Goal: Task Accomplishment & Management: Use online tool/utility

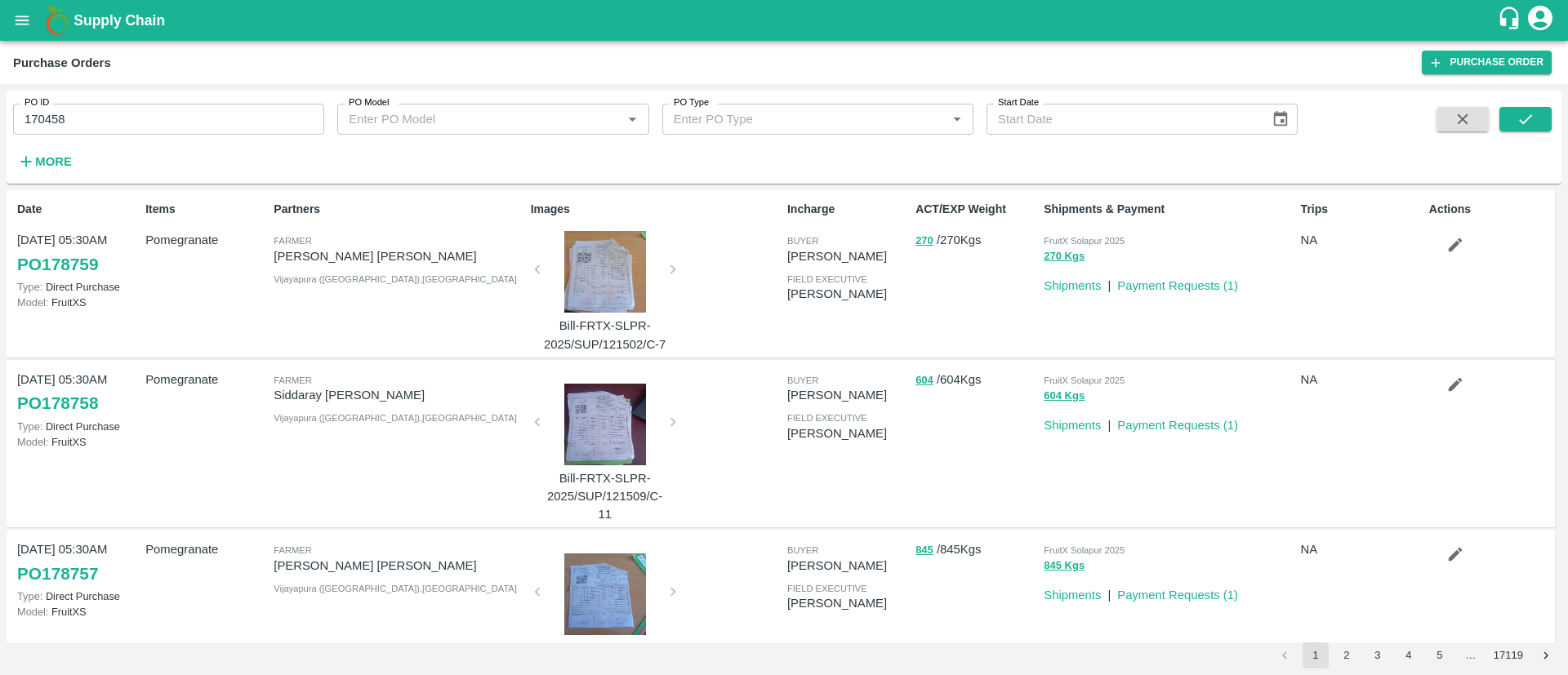
click at [23, 24] on icon "open drawer" at bounding box center [22, 20] width 14 height 9
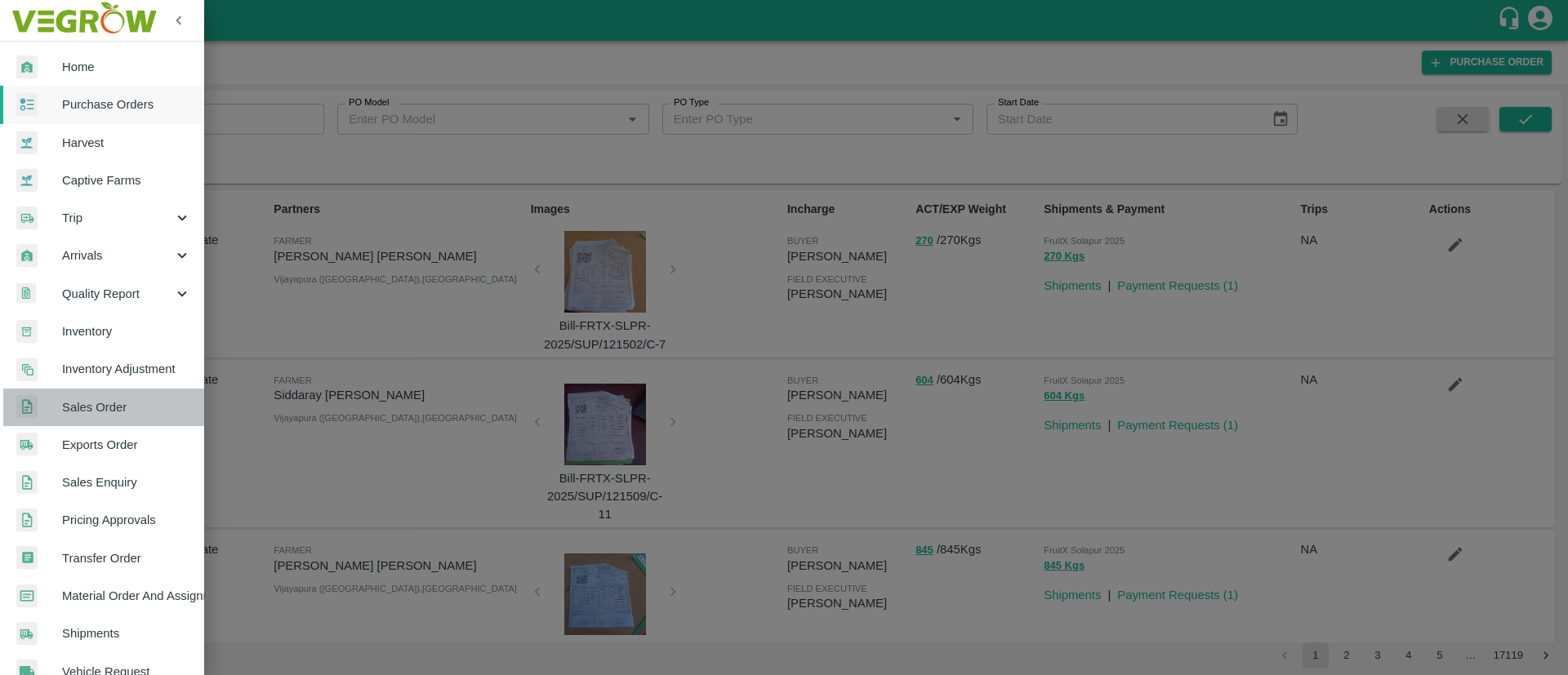
click at [130, 413] on span "Sales Order" at bounding box center [126, 407] width 129 height 18
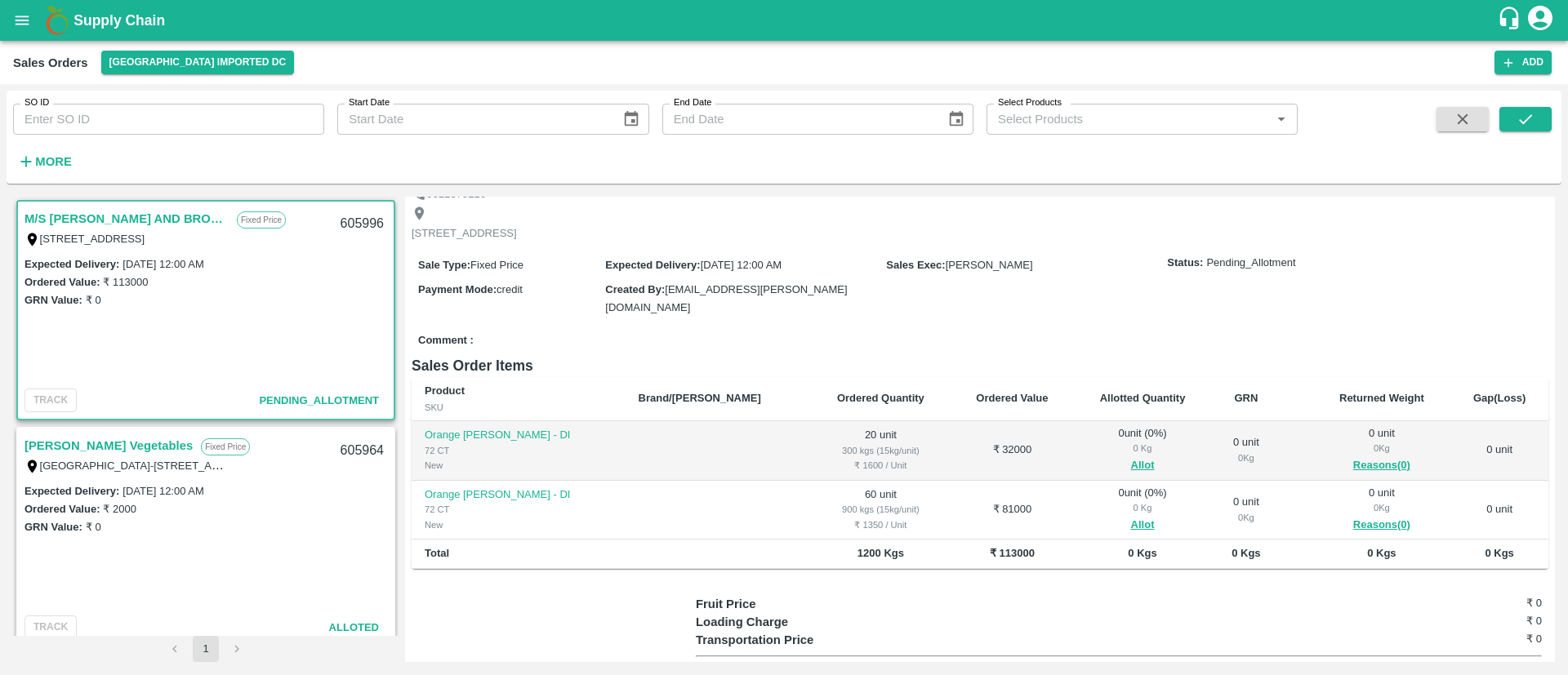
scroll to position [85, 0]
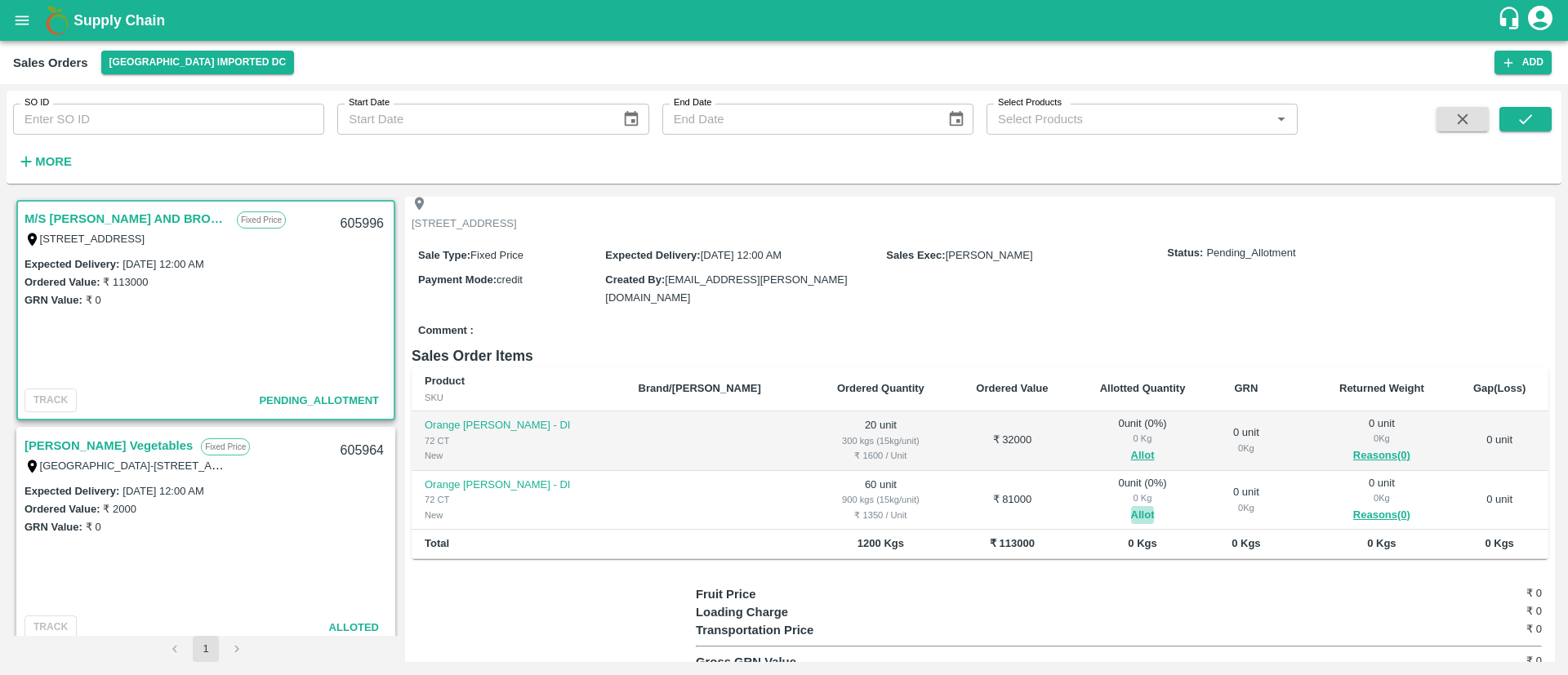
click at [1131, 511] on button "Allot" at bounding box center [1142, 515] width 23 height 19
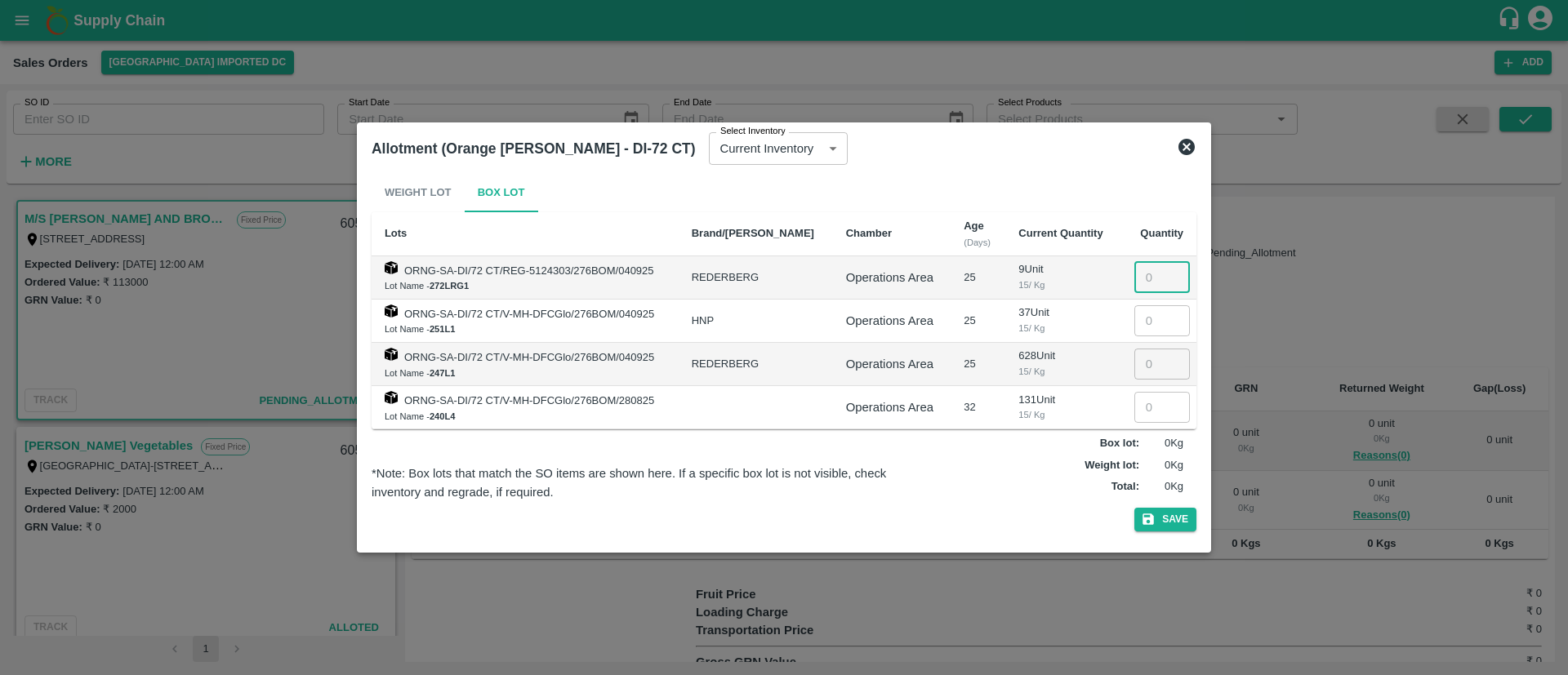
click at [1147, 276] on input "number" at bounding box center [1162, 278] width 55 height 31
type input "9"
click at [1141, 406] on input "number" at bounding box center [1162, 407] width 55 height 31
type input "51"
click at [1155, 519] on icon "button" at bounding box center [1148, 519] width 15 height 15
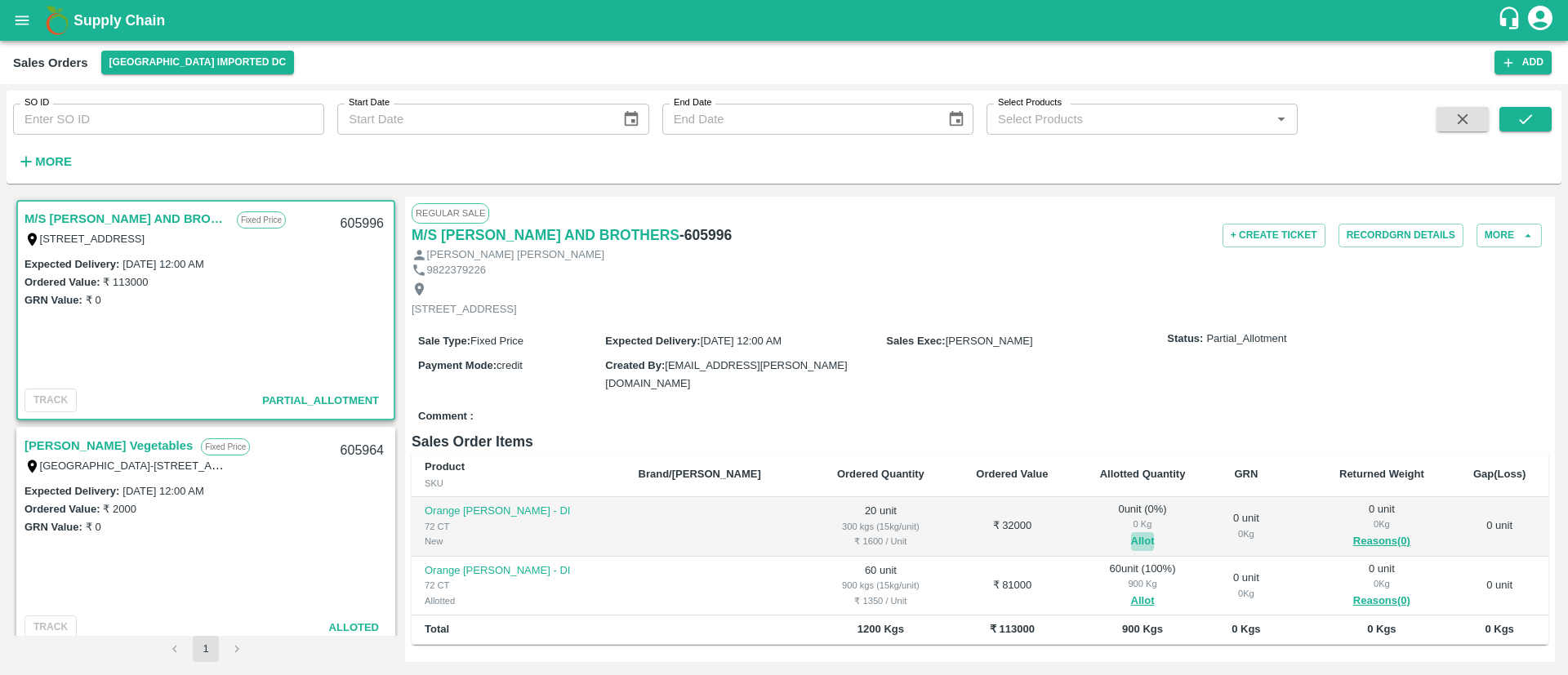
click at [1131, 533] on button "Allot" at bounding box center [1142, 542] width 23 height 19
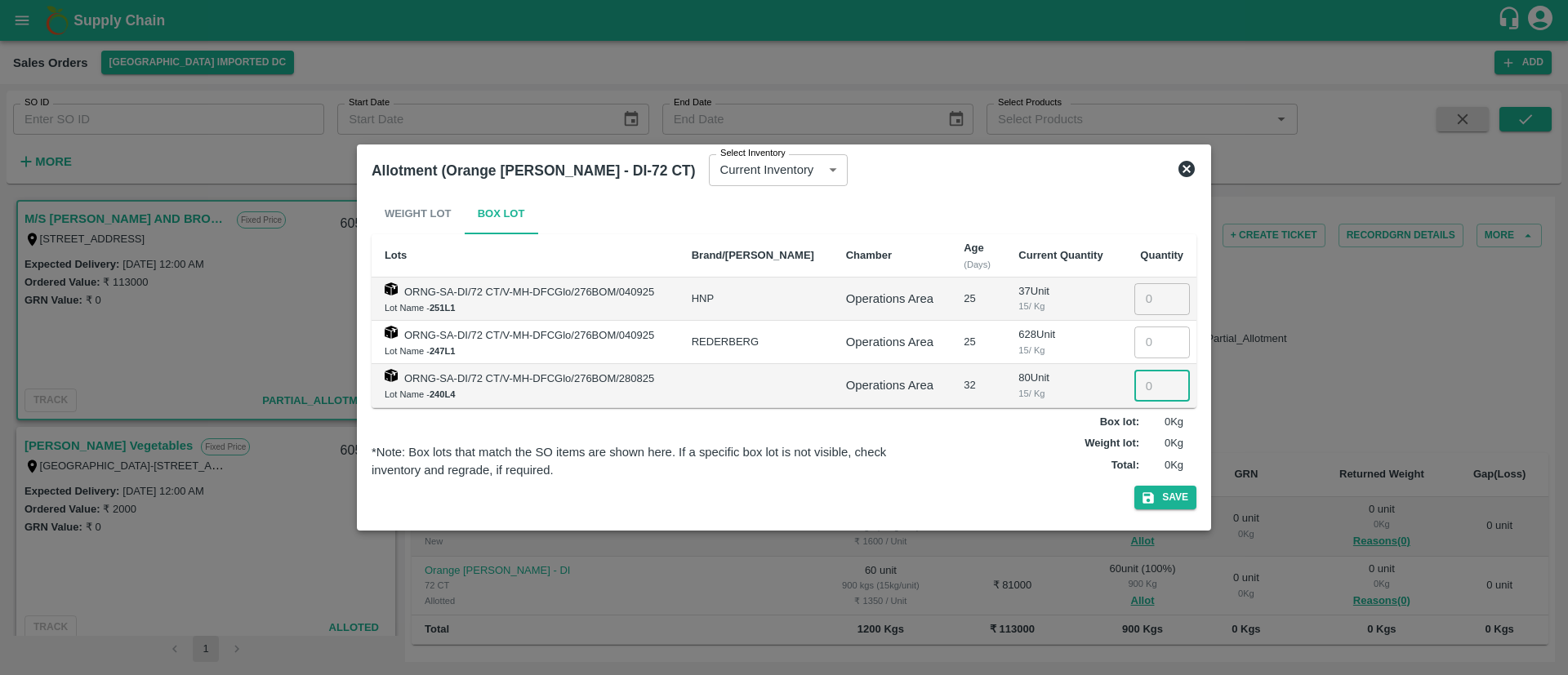
click at [1166, 394] on input "number" at bounding box center [1162, 385] width 55 height 31
click at [1149, 389] on input "number" at bounding box center [1162, 385] width 55 height 31
type input "20"
click at [1155, 496] on icon "button" at bounding box center [1148, 497] width 15 height 15
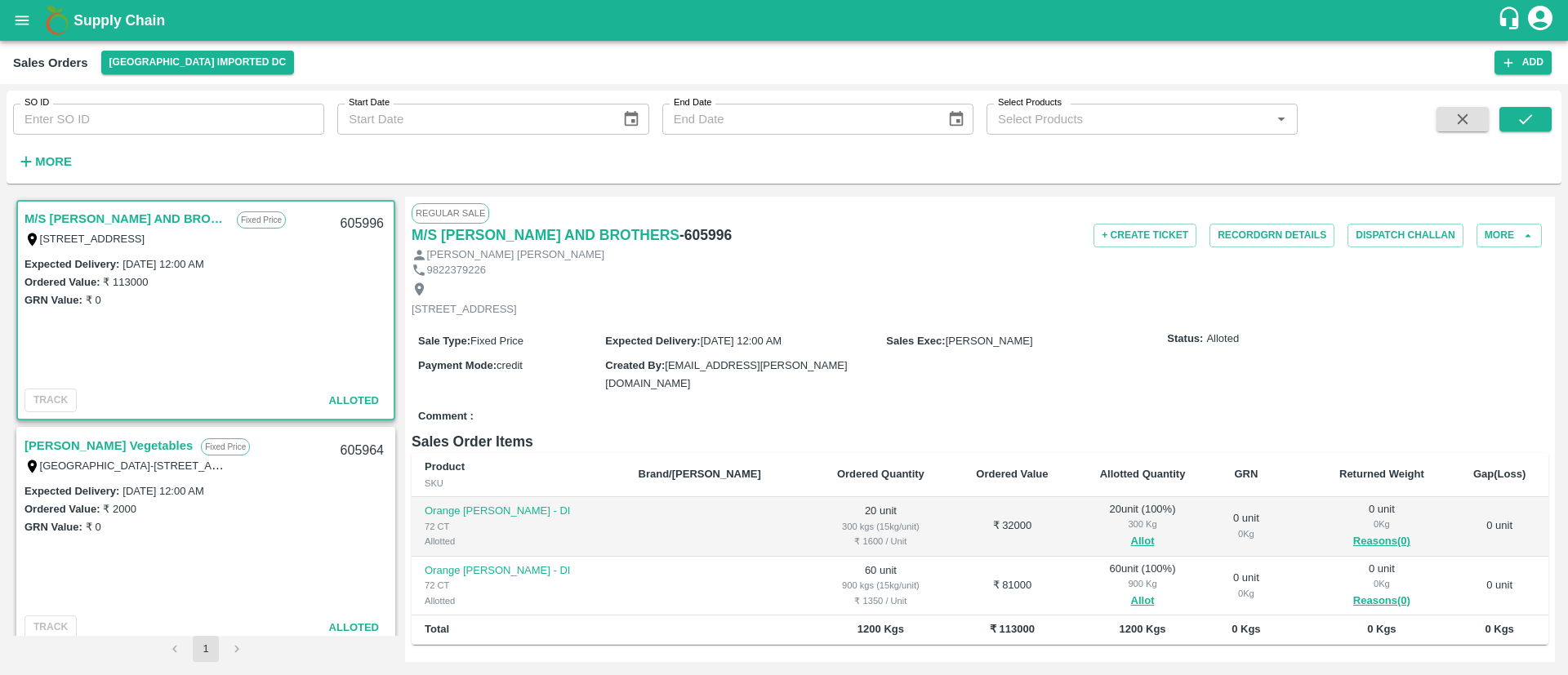
click at [360, 214] on div "605996" at bounding box center [362, 224] width 63 height 38
copy div "605996"
click at [331, 252] on div "M/S [PERSON_NAME] AND BROTHERS Fixed Price [STREET_ADDRESS] 605996" at bounding box center [205, 228] width 376 height 53
click at [27, 24] on icon "open drawer" at bounding box center [22, 20] width 14 height 9
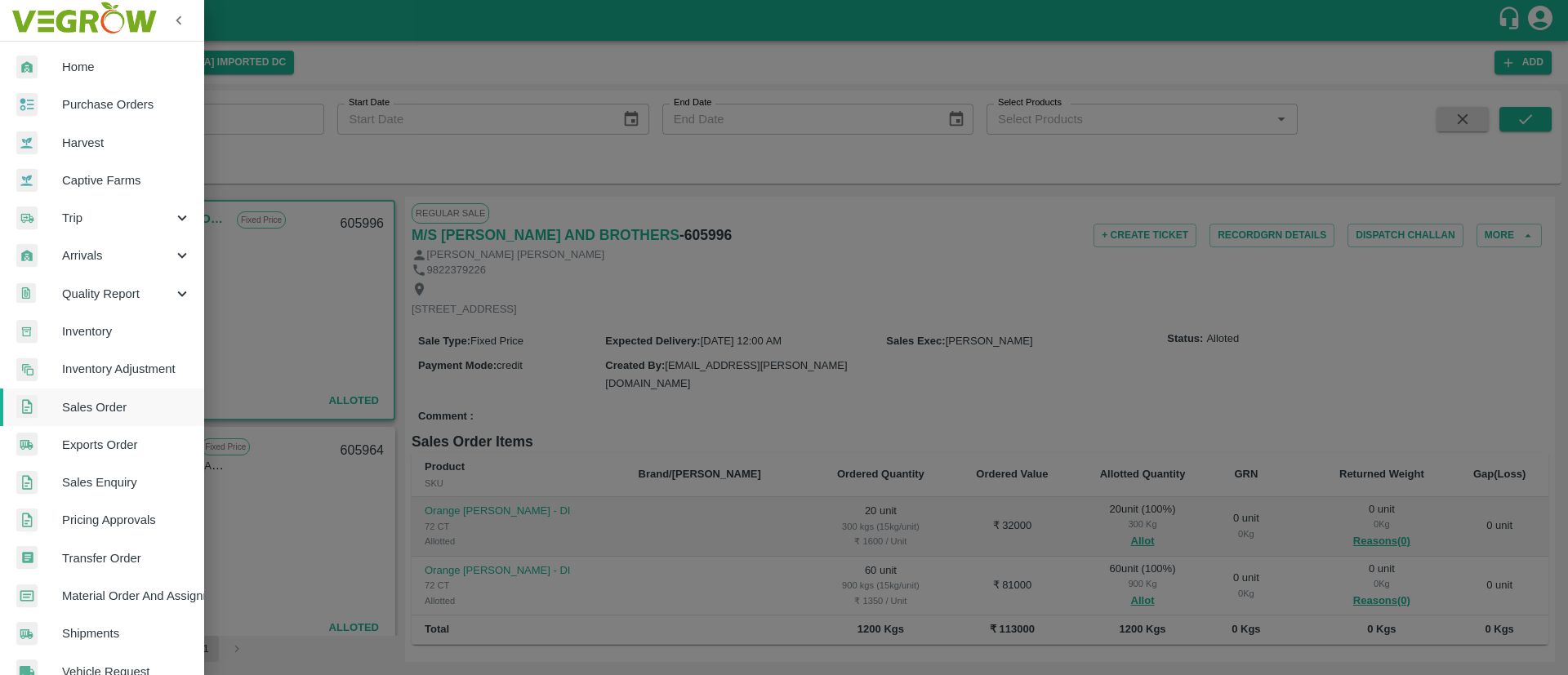
click at [521, 157] on div at bounding box center [784, 338] width 1568 height 675
